Goal: Task Accomplishment & Management: Use online tool/utility

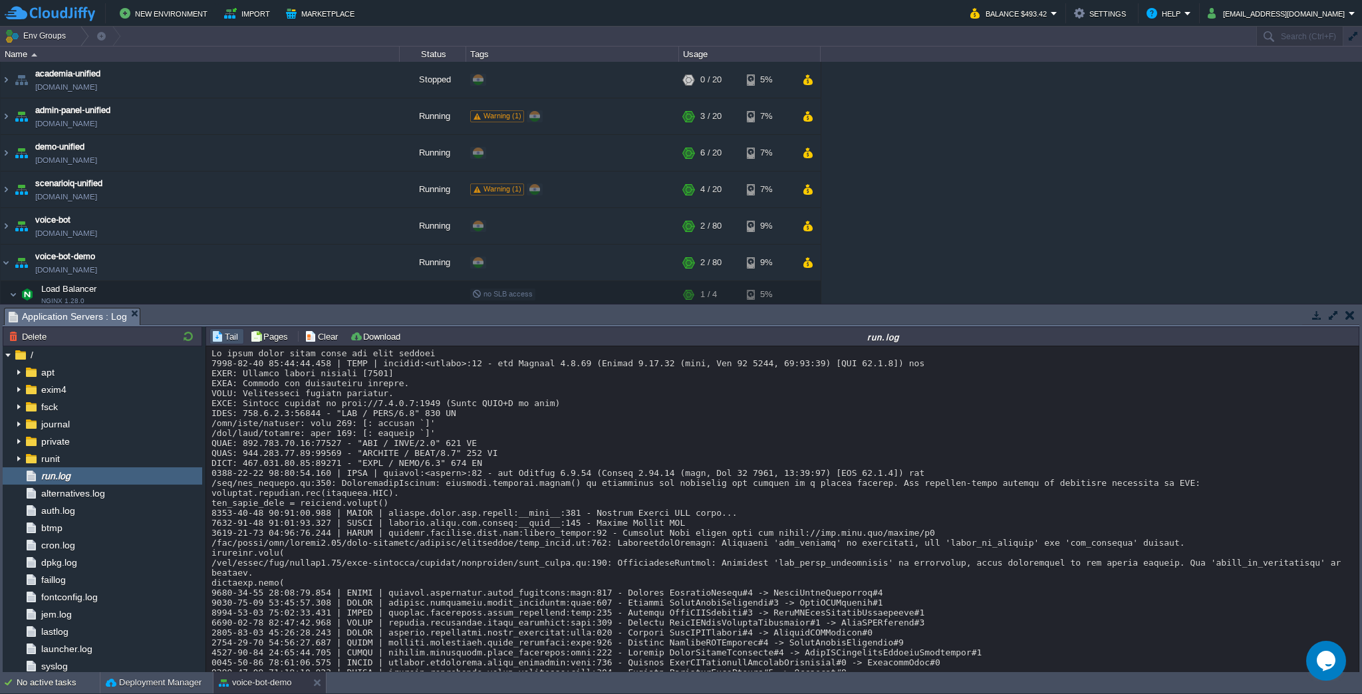
scroll to position [9080, 0]
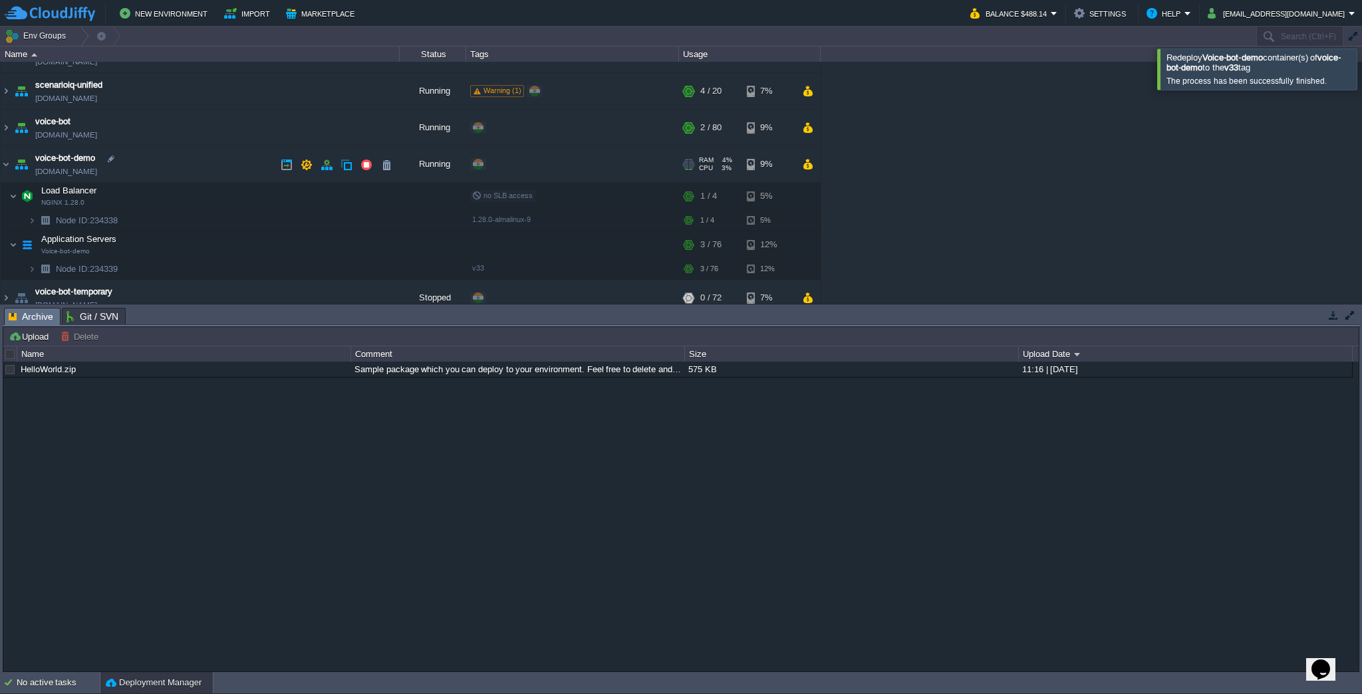
scroll to position [120, 0]
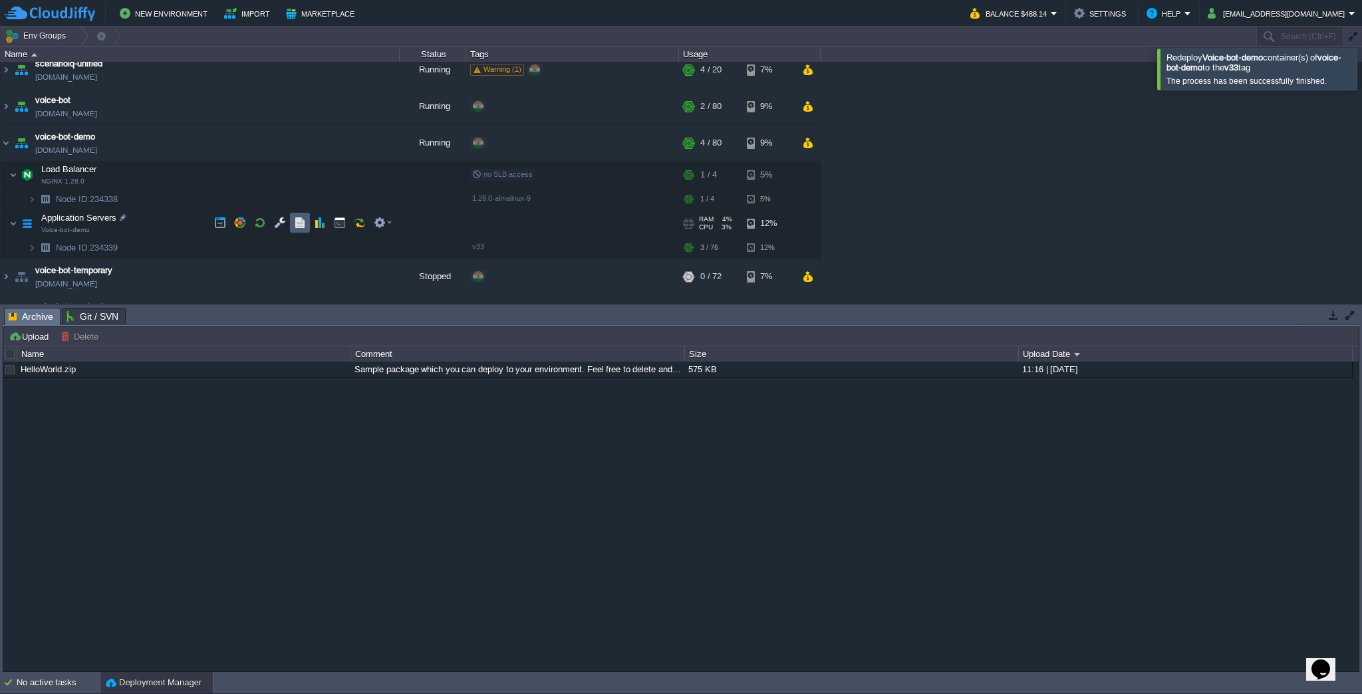
click at [299, 227] on button "button" at bounding box center [300, 223] width 12 height 12
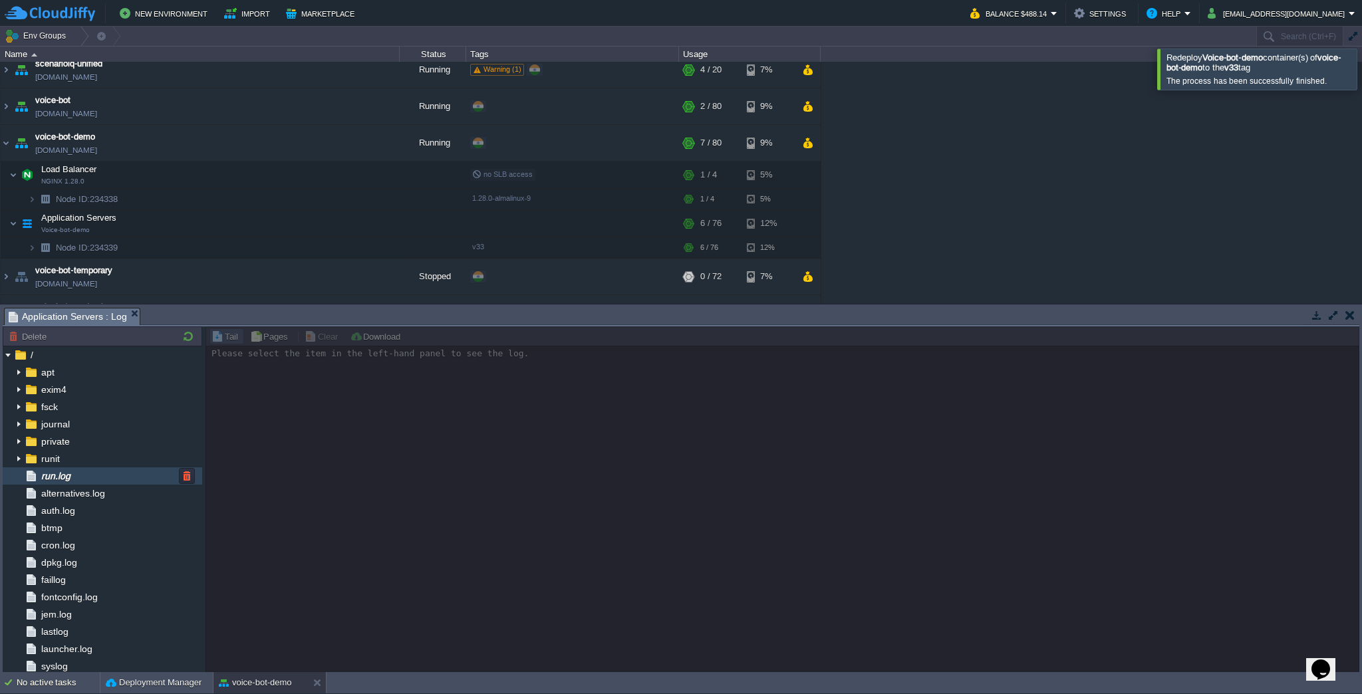
click at [57, 475] on span "run.log" at bounding box center [56, 476] width 34 height 12
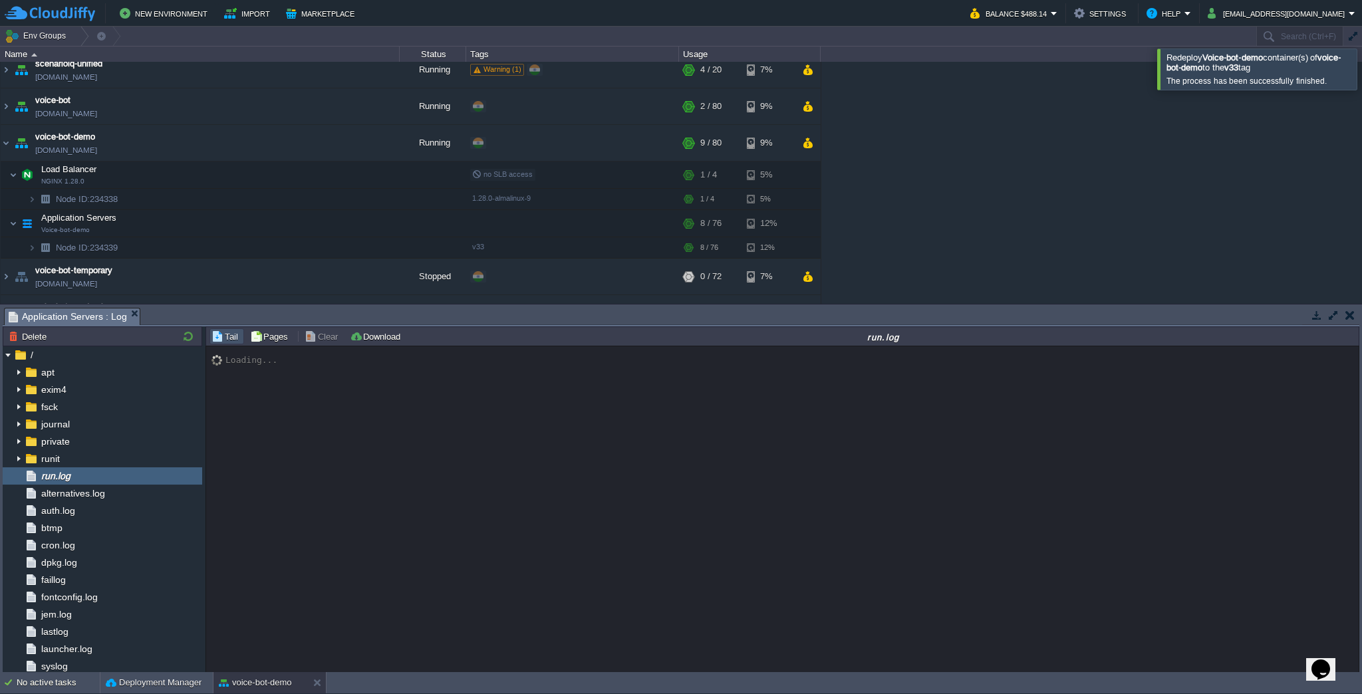
click at [1361, 61] on div at bounding box center [1378, 69] width 0 height 41
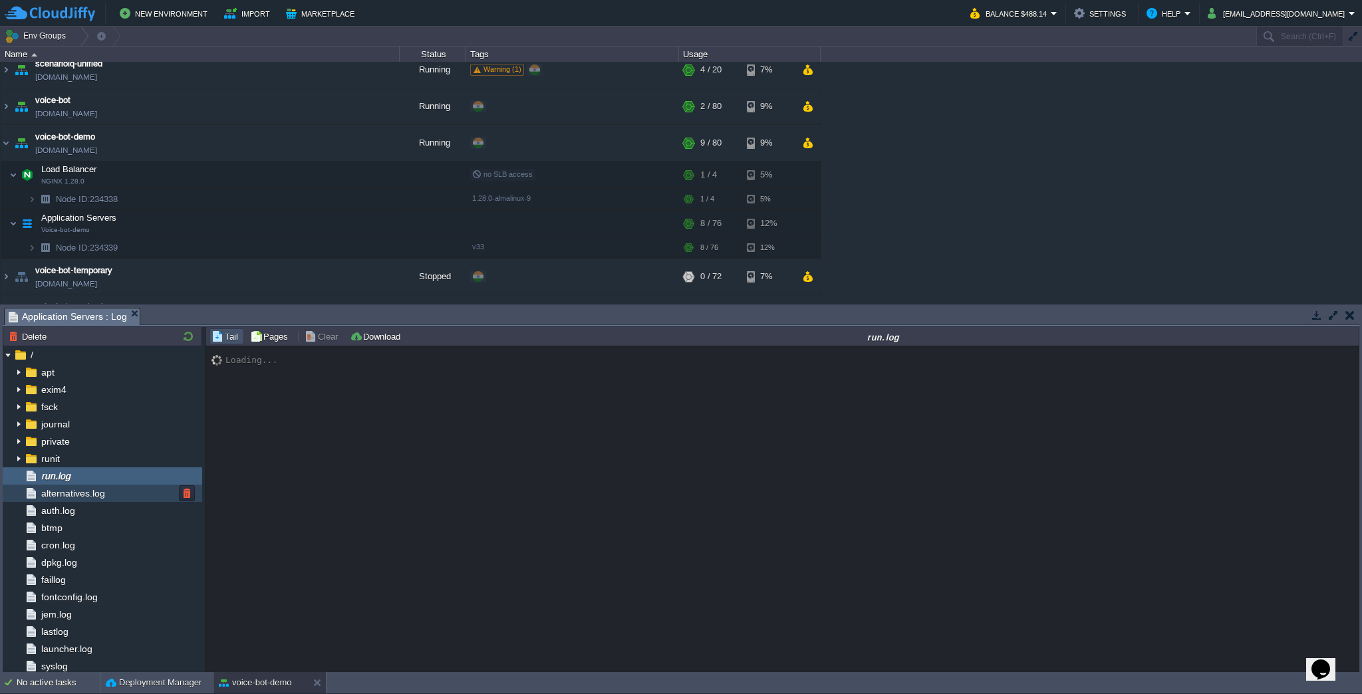
click at [107, 489] on div "alternatives.log" at bounding box center [102, 493] width 199 height 17
click at [100, 479] on div "run.log" at bounding box center [102, 475] width 199 height 17
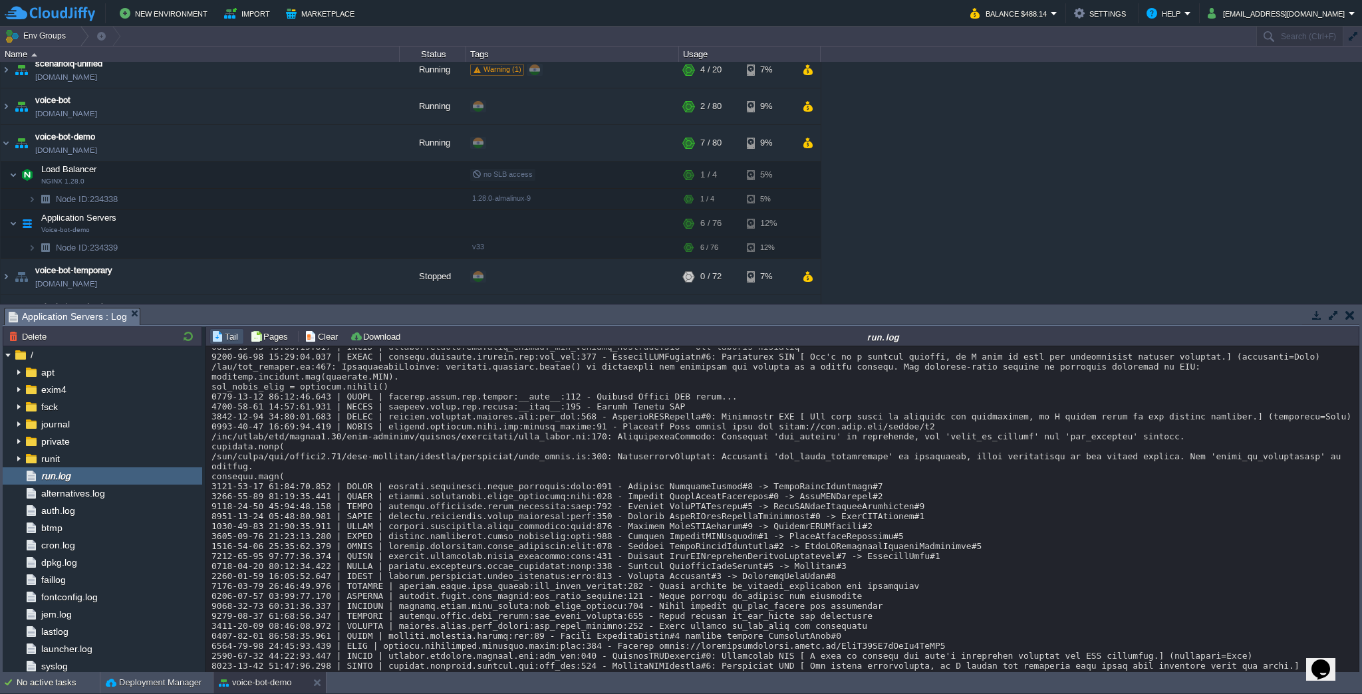
scroll to position [5567, 0]
drag, startPoint x: 549, startPoint y: 649, endPoint x: 210, endPoint y: 523, distance: 361.0
click at [210, 523] on div "Loading..." at bounding box center [783, 509] width 1154 height 327
copy div "[DATE] 14:17:15.069 | DEBUG | __main__:on_first_participant_joined:380 - Starte…"
